Goal: Task Accomplishment & Management: Use online tool/utility

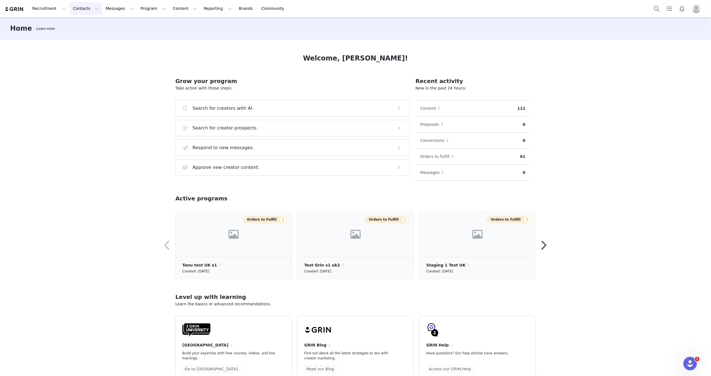
click at [90, 8] on button "Contacts Contacts" at bounding box center [86, 8] width 32 height 13
click at [85, 26] on p "Creators" at bounding box center [78, 25] width 17 height 6
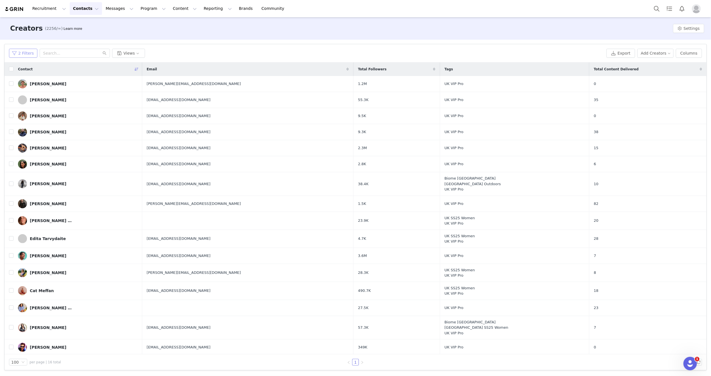
click at [25, 53] on button "2 Filters" at bounding box center [23, 53] width 28 height 9
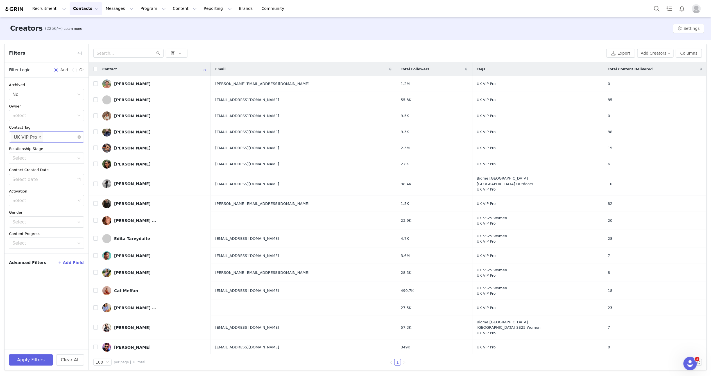
click at [39, 137] on icon "icon: close" at bounding box center [40, 137] width 3 height 3
click at [42, 137] on div "Select" at bounding box center [43, 137] width 63 height 6
type input "vivo"
click at [37, 160] on li "DACH Vivo Pro" at bounding box center [46, 158] width 75 height 9
type input "dach"
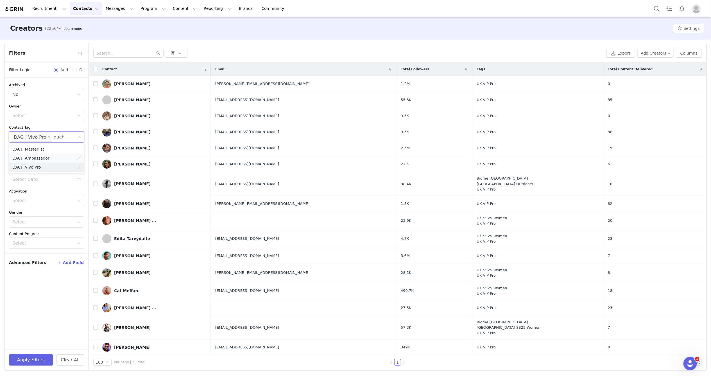
click at [53, 156] on li "DACH Ambassador" at bounding box center [46, 158] width 75 height 9
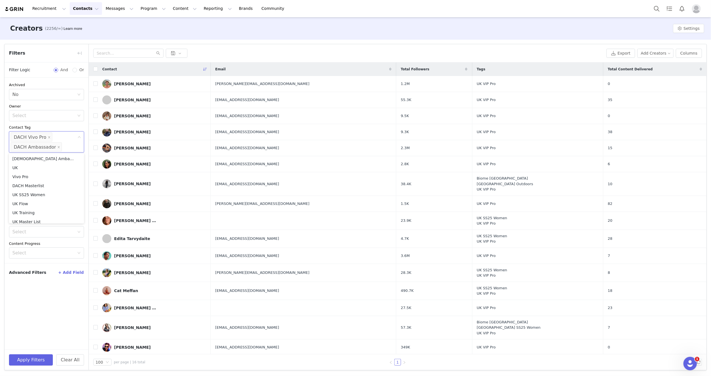
scroll to position [3, 0]
click at [33, 360] on button "Apply Filters" at bounding box center [31, 359] width 44 height 11
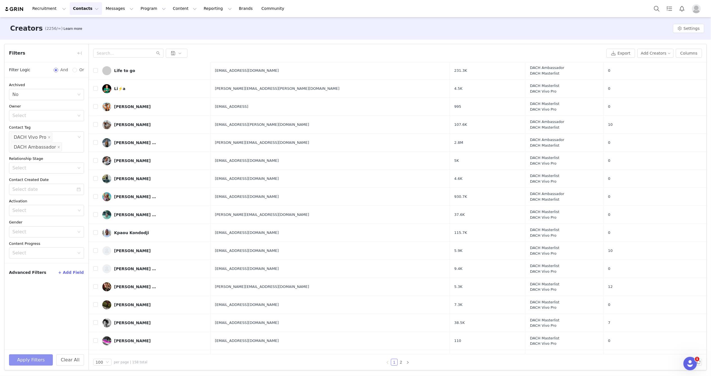
scroll to position [1237, 0]
click at [48, 136] on icon "icon: close" at bounding box center [49, 137] width 3 height 3
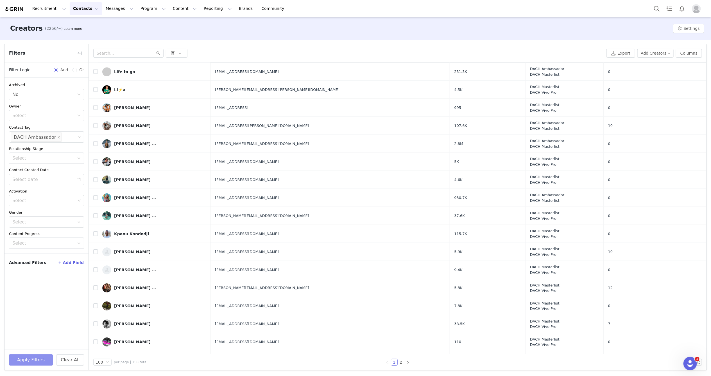
click at [30, 360] on button "Apply Filters" at bounding box center [31, 359] width 44 height 11
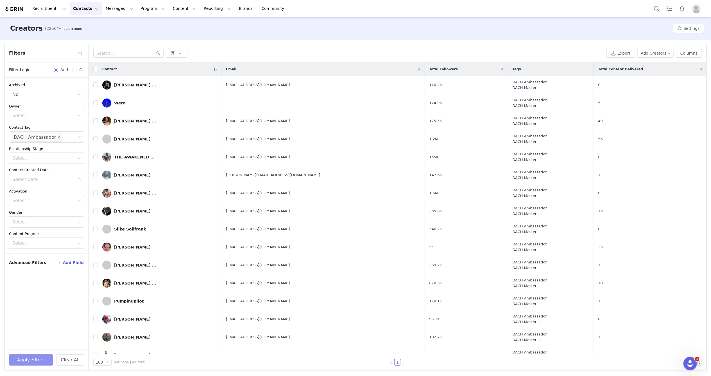
click at [57, 138] on icon "icon: close" at bounding box center [58, 137] width 3 height 3
click at [53, 138] on div "Select" at bounding box center [43, 137] width 63 height 6
type input "dach"
click at [36, 168] on li "DACH Vivo Pro" at bounding box center [46, 167] width 75 height 9
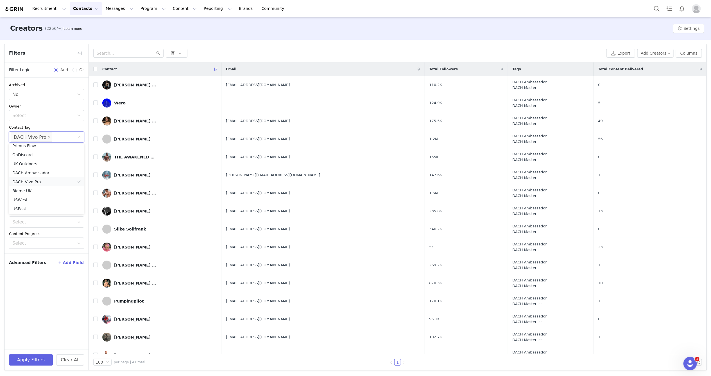
click at [47, 182] on li "DACH Vivo Pro" at bounding box center [46, 181] width 75 height 9
click at [46, 137] on div "Select" at bounding box center [43, 137] width 63 height 6
type input "dach vivo"
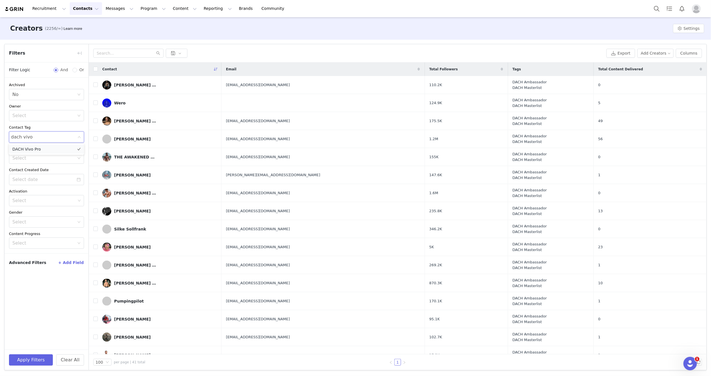
click at [47, 151] on li "DACH Vivo Pro" at bounding box center [46, 149] width 75 height 9
click at [48, 139] on span at bounding box center [49, 137] width 3 height 8
click at [47, 138] on div "Select" at bounding box center [43, 137] width 63 height 6
type input "dach"
click at [39, 157] on li "DACH Ambassador" at bounding box center [46, 158] width 75 height 9
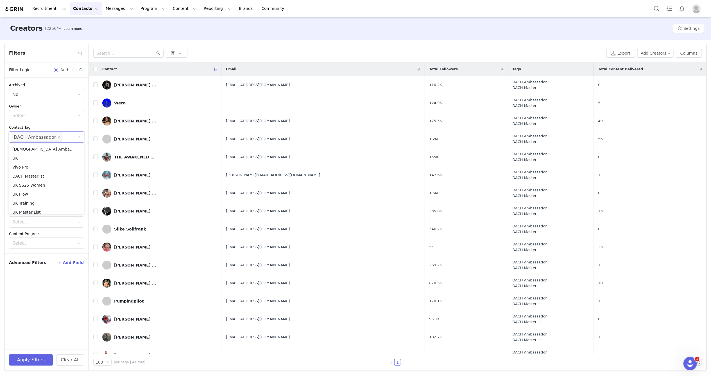
scroll to position [3, 0]
click at [32, 361] on button "Apply Filters" at bounding box center [31, 359] width 44 height 11
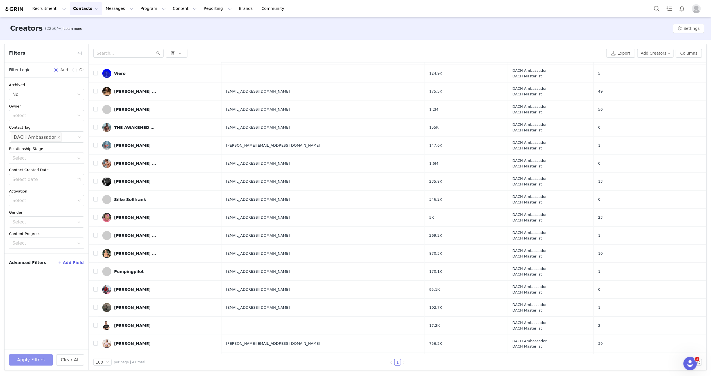
scroll to position [0, 0]
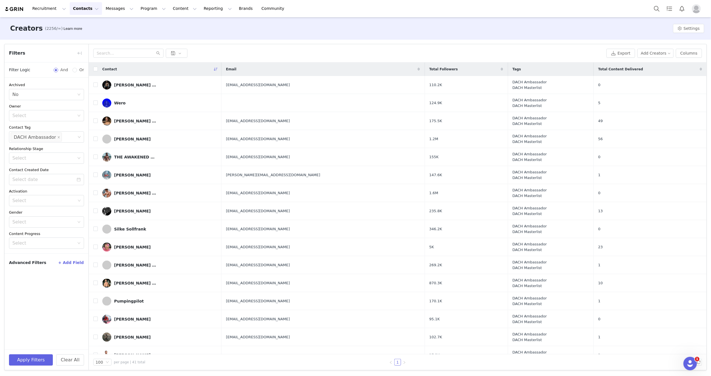
click at [89, 9] on button "Contacts Contacts" at bounding box center [86, 8] width 32 height 13
click at [87, 46] on p "Applicants" at bounding box center [80, 46] width 21 height 6
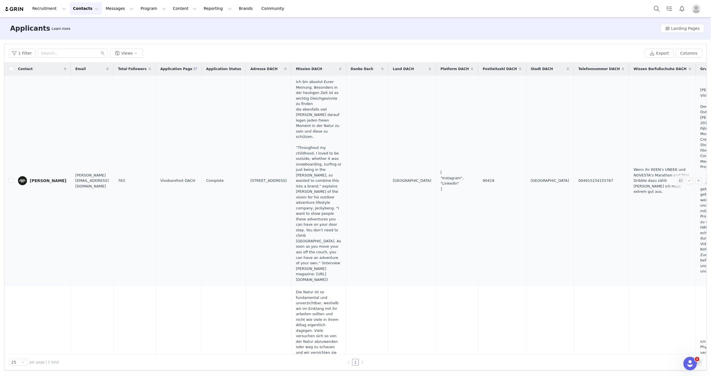
scroll to position [48, 0]
